Goal: Information Seeking & Learning: Understand process/instructions

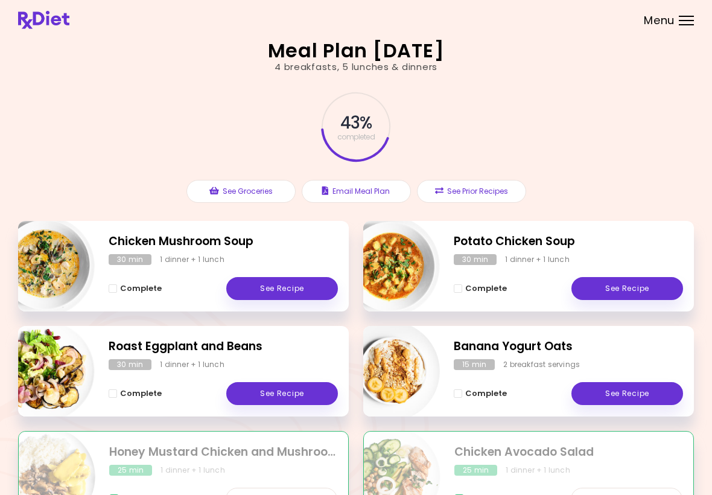
click at [291, 281] on link "See Recipe" at bounding box center [282, 288] width 112 height 23
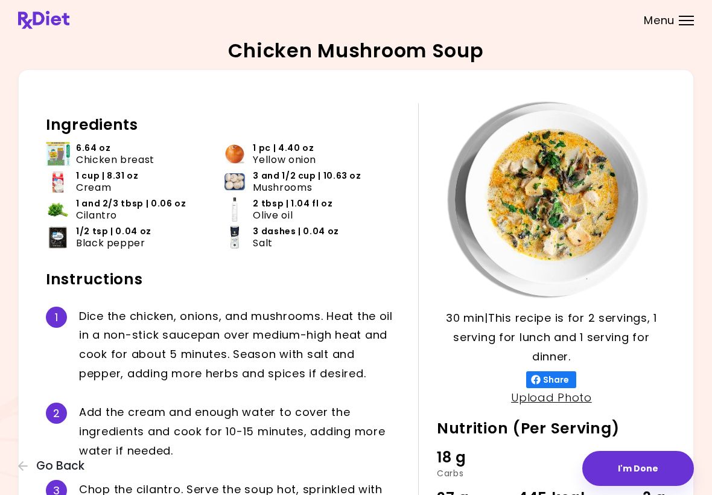
click at [24, 466] on icon "button" at bounding box center [23, 466] width 10 height 10
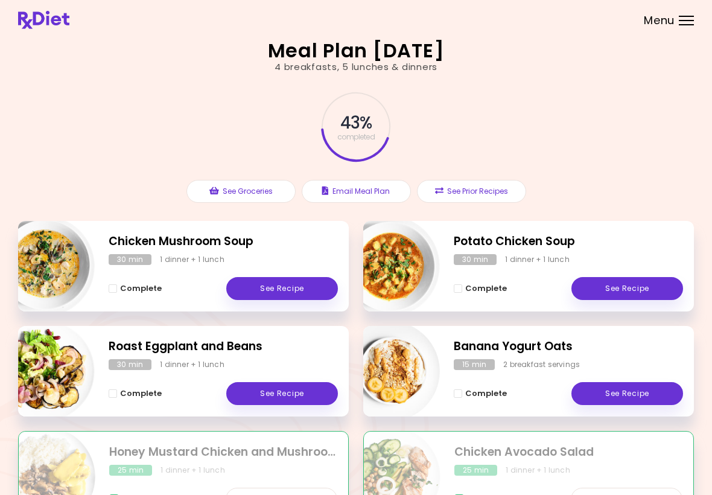
click at [494, 285] on link "See Recipe" at bounding box center [627, 288] width 112 height 23
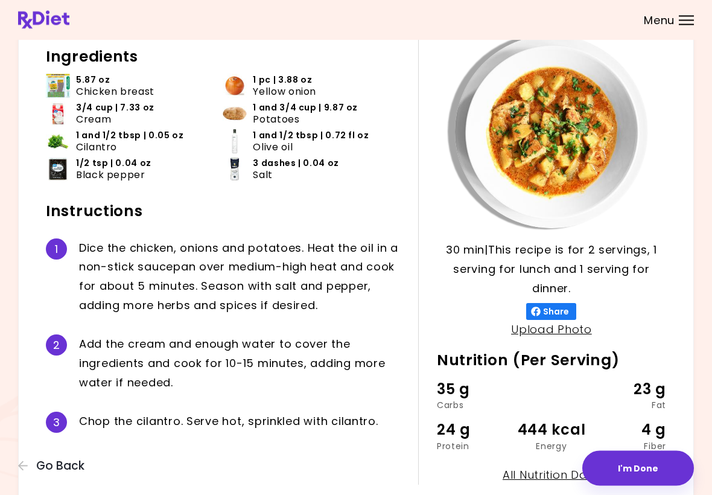
scroll to position [69, 0]
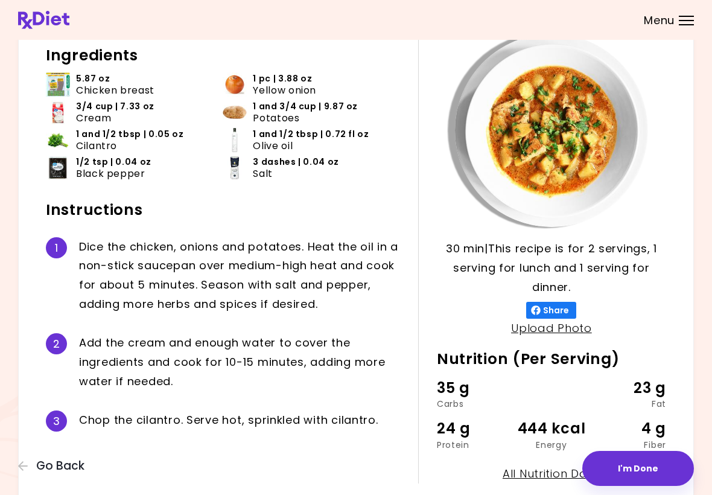
click at [494, 409] on div "Potato Chicken Soup 30 min 30 min | This recipe is for 2 servings, 1 serving fo…" at bounding box center [356, 245] width 712 height 628
click at [494, 444] on div "Potato Chicken Soup 30 min 30 min | This recipe is for 2 servings, 1 serving fo…" at bounding box center [356, 245] width 712 height 628
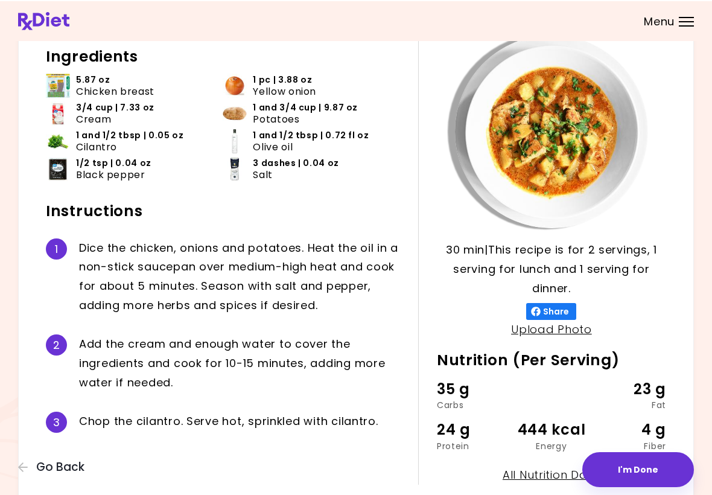
click at [494, 453] on div "35 g Carbs 23 g Fat 24 g Protein 444 kcal Energy 4 g Fiber" at bounding box center [551, 420] width 229 height 87
